Goal: Communication & Community: Answer question/provide support

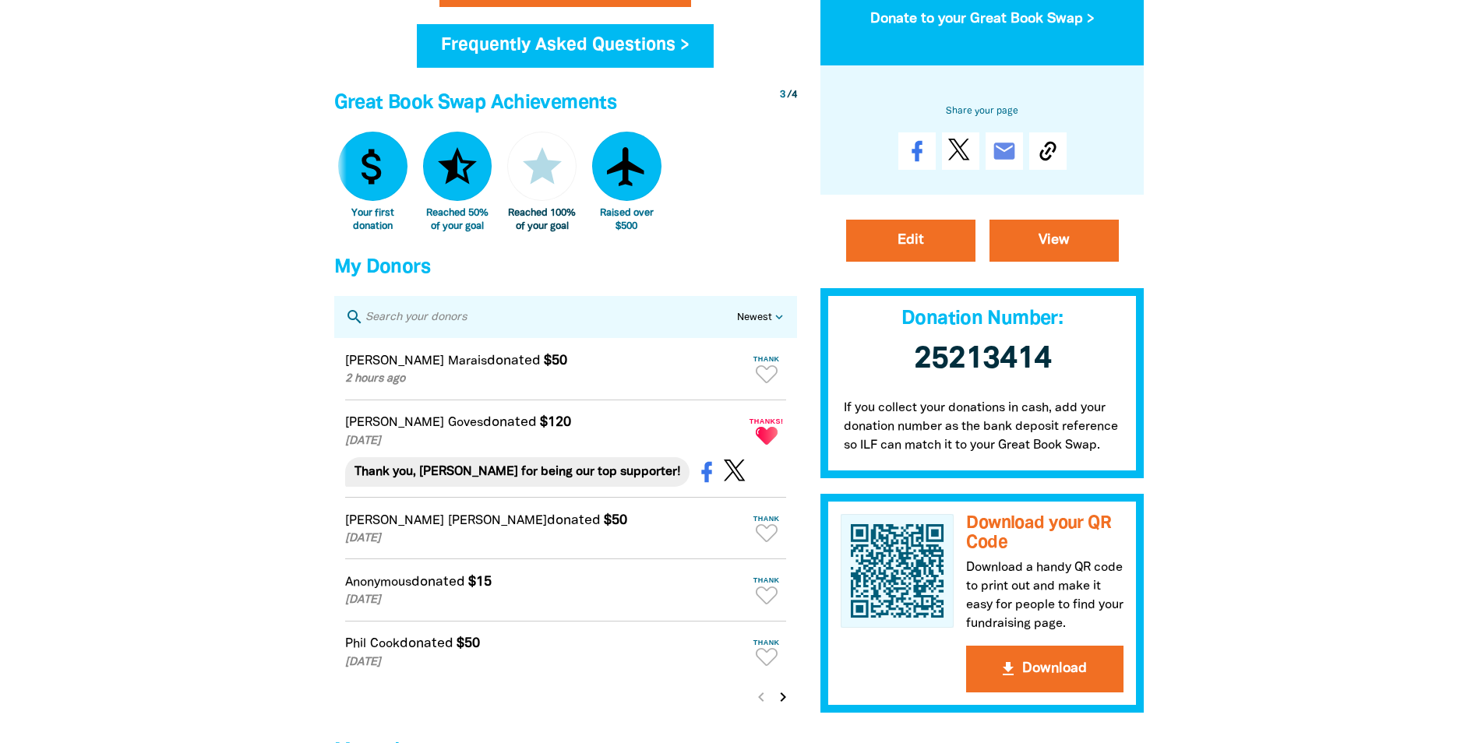
scroll to position [857, 0]
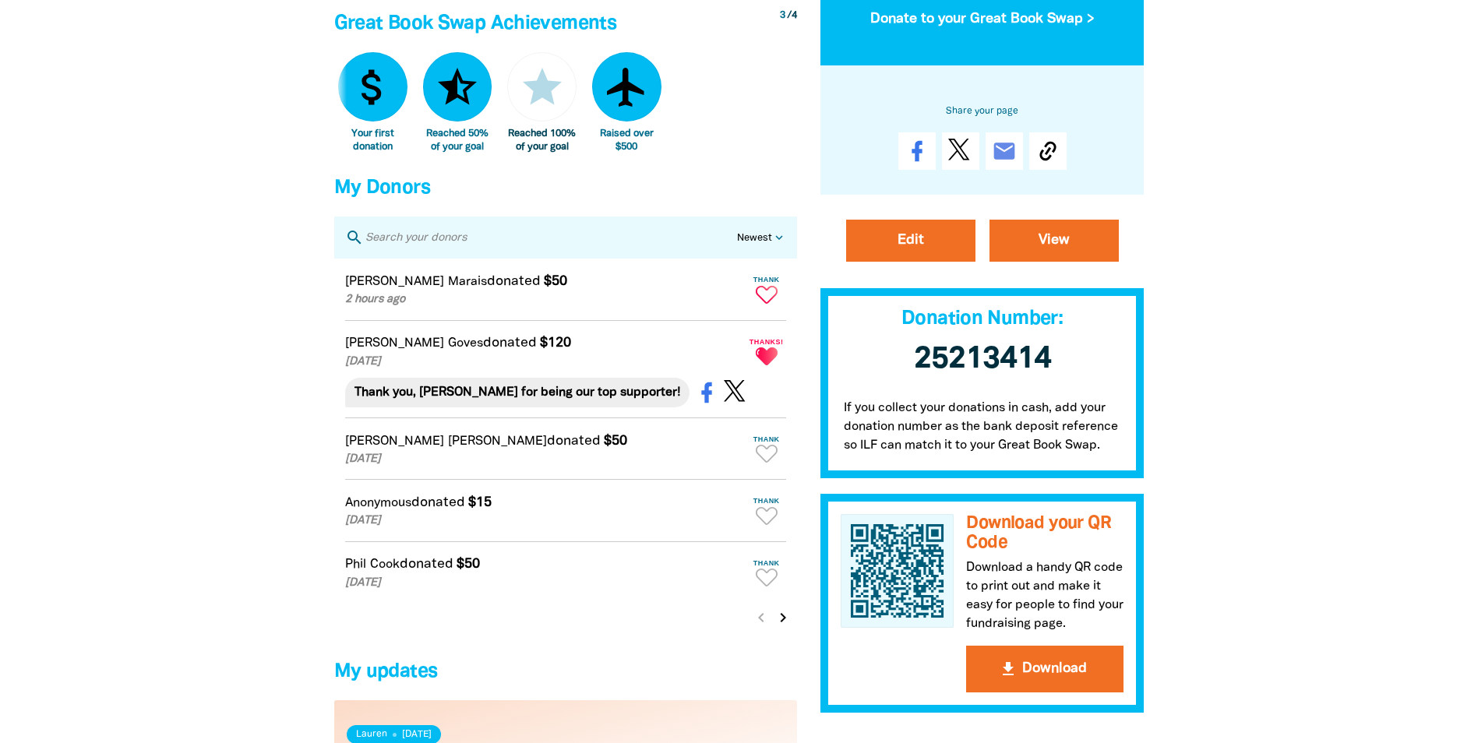
click at [770, 304] on icon "Paginated content" at bounding box center [767, 295] width 22 height 18
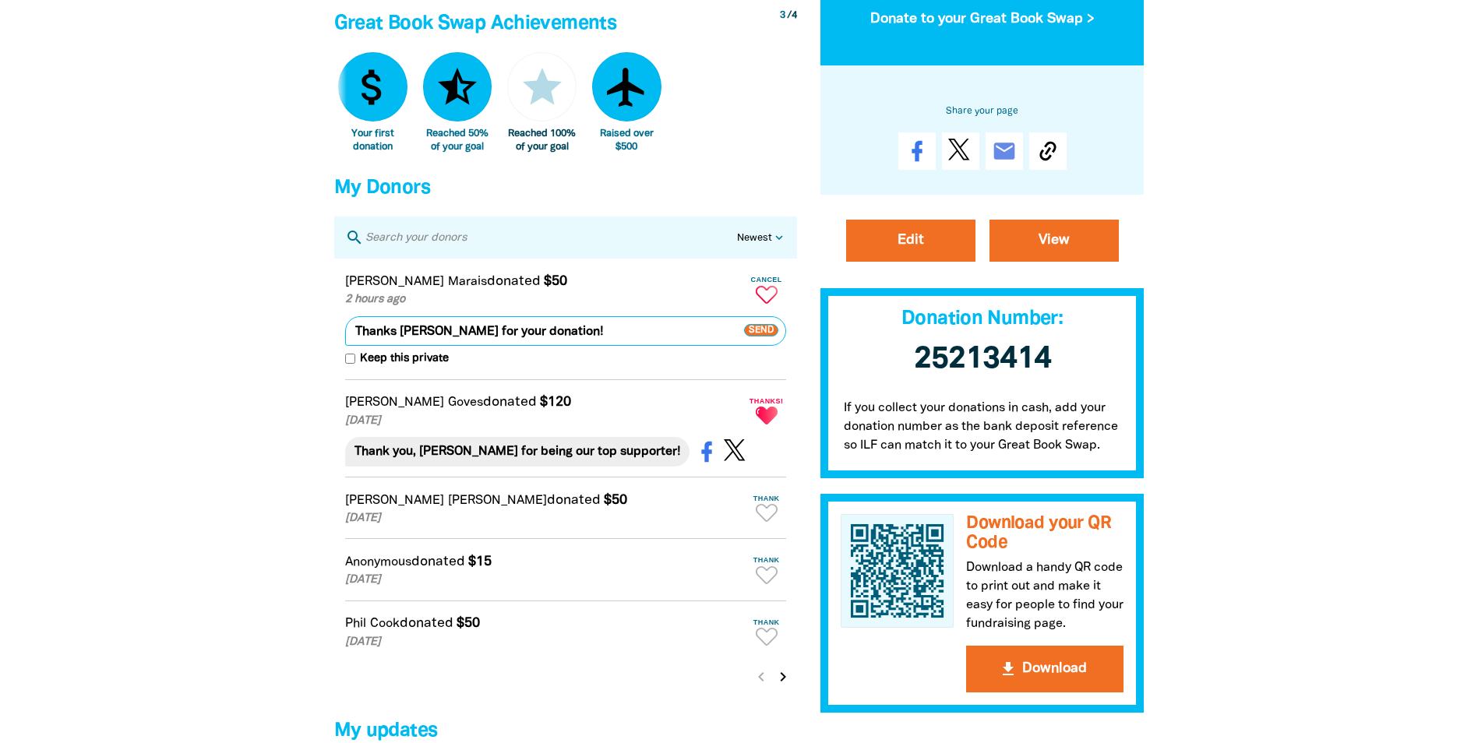
click at [555, 343] on textarea "Thanks [PERSON_NAME] for your donation!" at bounding box center [565, 331] width 441 height 30
type textarea "Thanks [PERSON_NAME] for your donation! It means more than you know!"
click at [770, 336] on span "Send" at bounding box center [761, 330] width 34 height 12
click at [187, 143] on div at bounding box center [739, 134] width 1478 height 1842
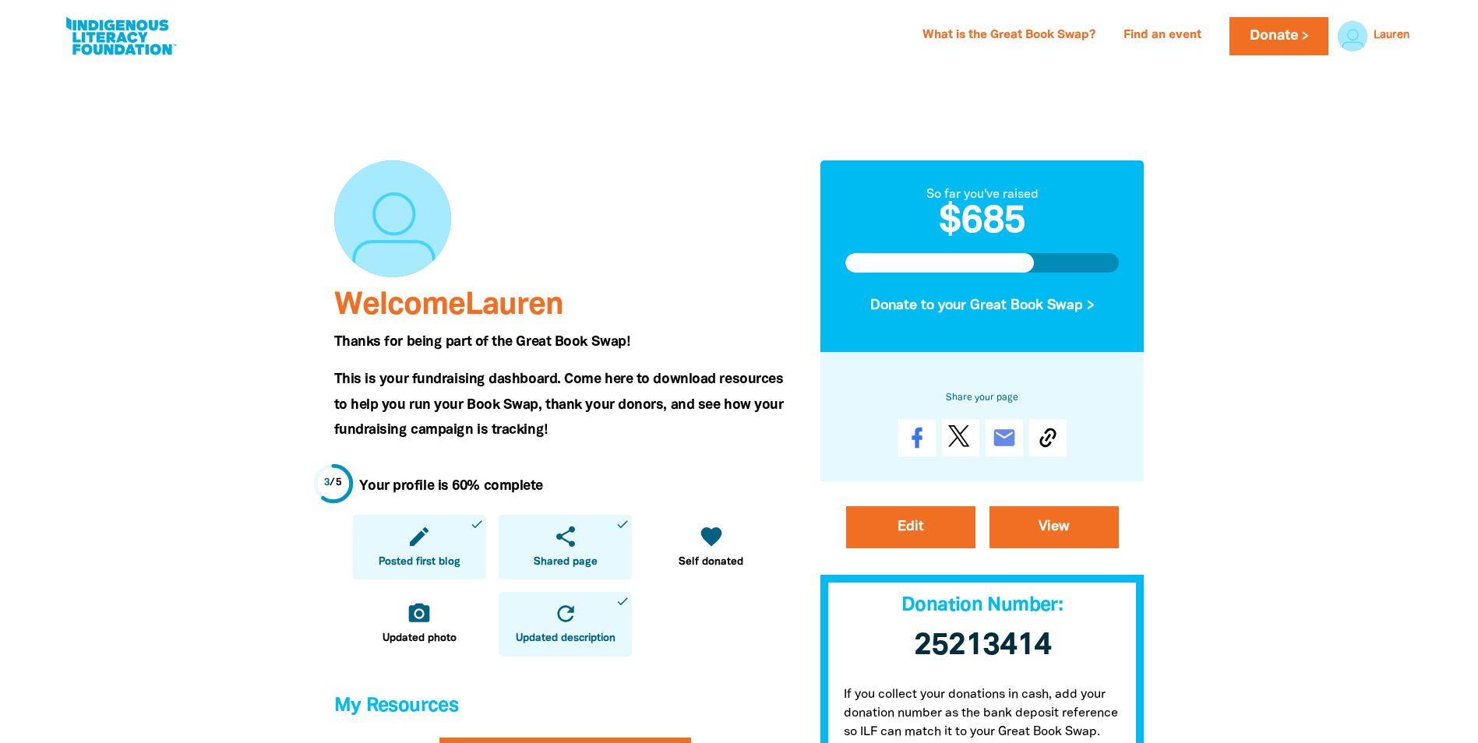
scroll to position [0, 0]
